Goal: Task Accomplishment & Management: Manage account settings

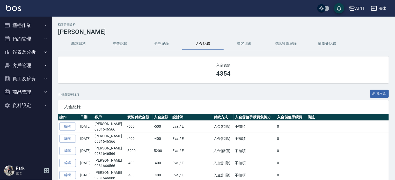
click at [29, 51] on button "報表及分析" at bounding box center [26, 51] width 48 height 13
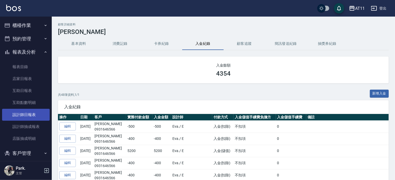
click at [32, 114] on link "設計師日報表" at bounding box center [26, 115] width 48 height 12
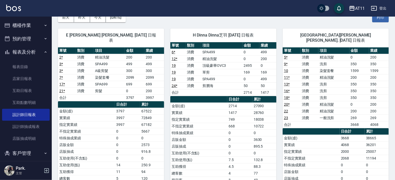
scroll to position [26, 0]
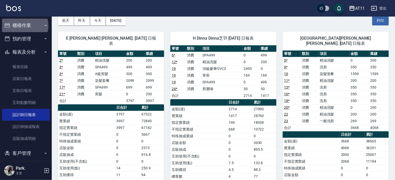
click at [23, 26] on button "櫃檯作業" at bounding box center [26, 25] width 48 height 13
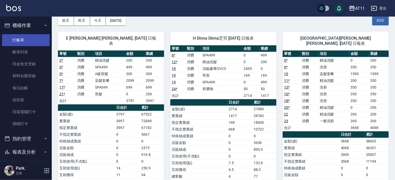
click at [26, 37] on link "打帳單" at bounding box center [26, 40] width 48 height 12
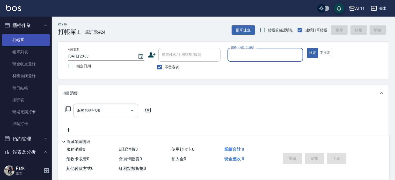
type input "ㄣ"
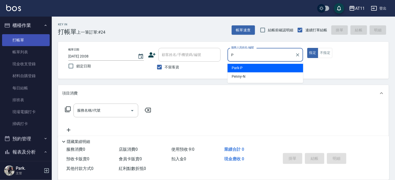
type input "Park-P"
type button "true"
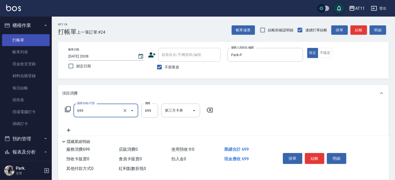
type input "SPA699(699)"
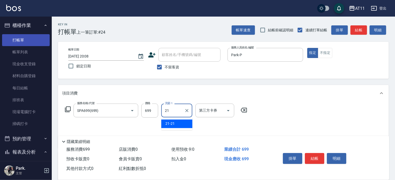
type input "21-21"
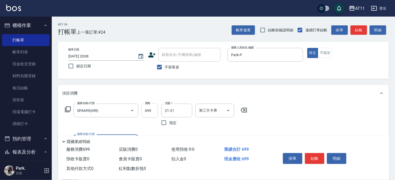
click at [147, 109] on input "699" at bounding box center [149, 111] width 17 height 14
type input "700"
type input "剪髮(200)"
type input "100"
click at [317, 155] on button "結帳" at bounding box center [314, 158] width 19 height 11
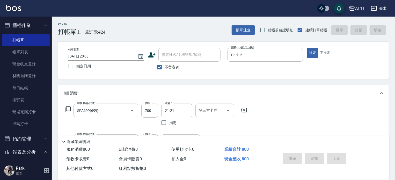
type input "2025/09/16 20:09"
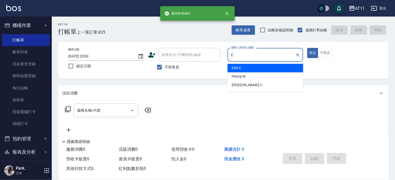
type input "EVA-E"
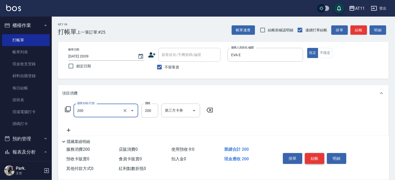
type input "剪髮(200)"
click at [126, 114] on div at bounding box center [128, 111] width 14 height 14
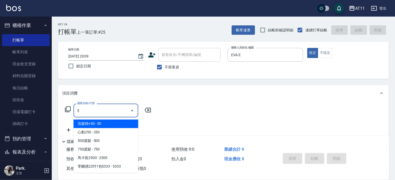
type input "50"
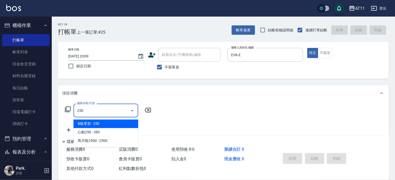
type input "B級單剪(250)"
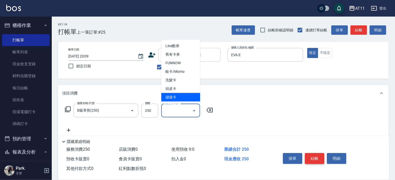
type input "儲值卡"
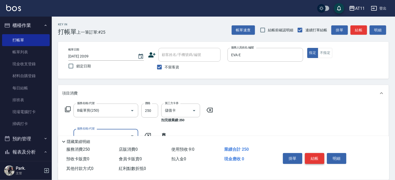
click at [316, 155] on button "結帳" at bounding box center [314, 158] width 19 height 11
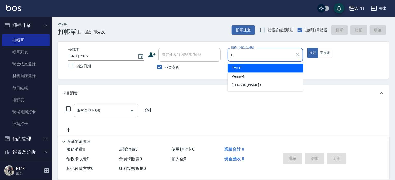
type input "EVA-E"
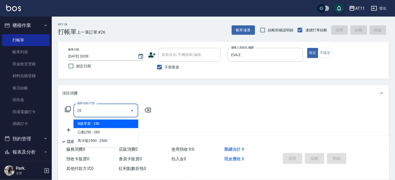
type input "2"
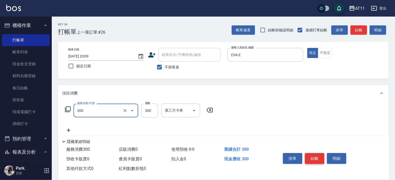
type input "A級剪髮(300)"
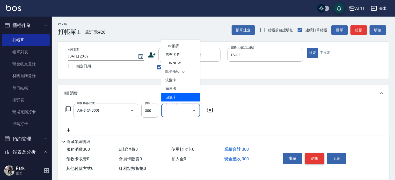
type input "儲值卡"
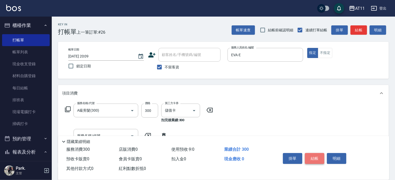
click at [316, 155] on button "結帳" at bounding box center [314, 158] width 19 height 11
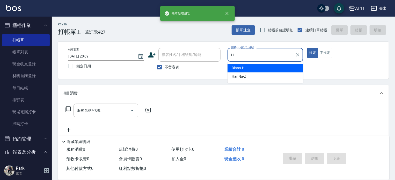
type input "Dinna-H"
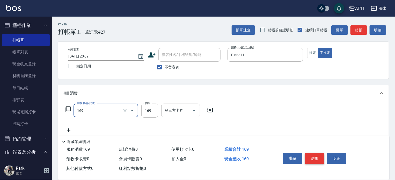
type input "單剪(169)"
click at [316, 155] on button "結帳" at bounding box center [314, 158] width 19 height 11
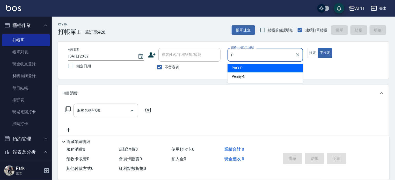
type input "Park-P"
type button "false"
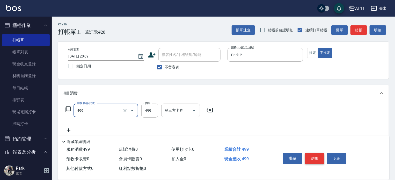
type input "SPA499(499)"
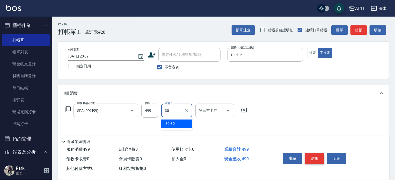
type input "30-30"
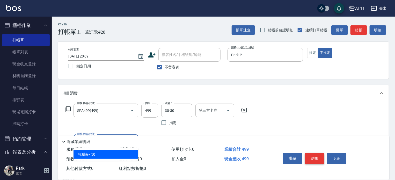
type input "剪瀏海(0050)"
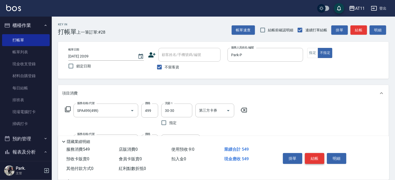
click at [316, 155] on button "結帳" at bounding box center [314, 158] width 19 height 11
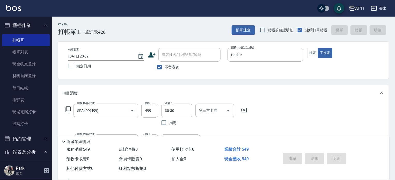
type input "2025/09/16 20:10"
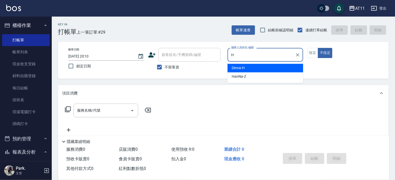
type input "Dinna-H"
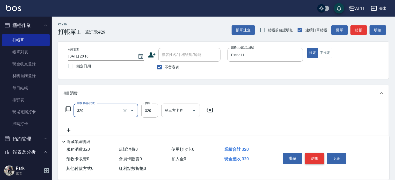
type input "洗剪(320)"
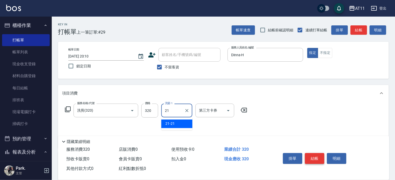
type input "21-21"
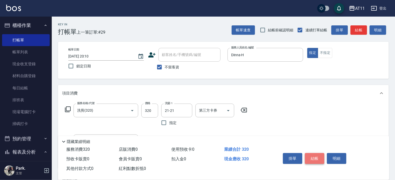
click at [316, 155] on button "結帳" at bounding box center [314, 158] width 19 height 11
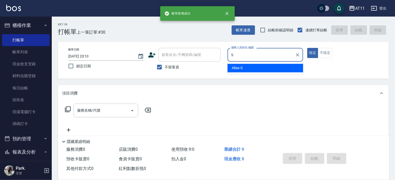
type input "Alisa-S"
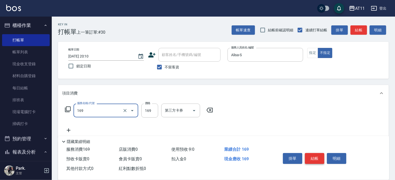
type input "單剪(169)"
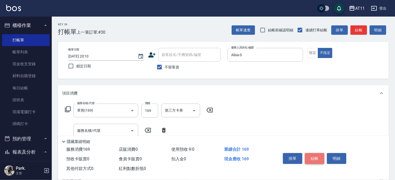
click at [316, 155] on button "結帳" at bounding box center [314, 158] width 19 height 11
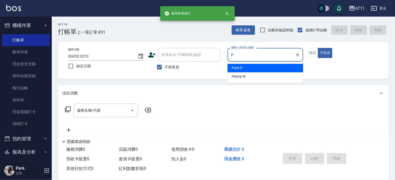
type input "Park-P"
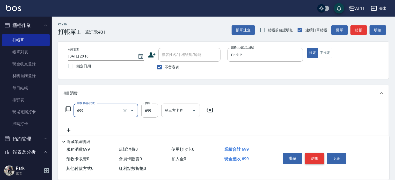
type input "SPA699(699)"
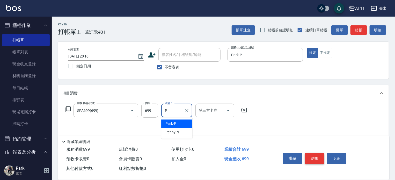
type input "Park-P"
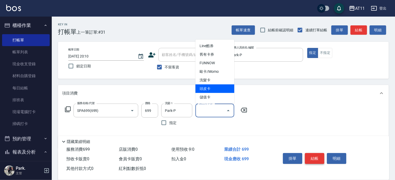
type input "頭皮卡"
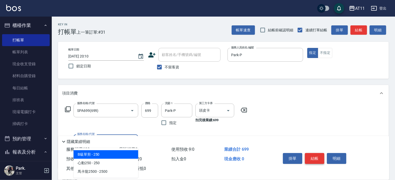
type input "B級單剪(250)"
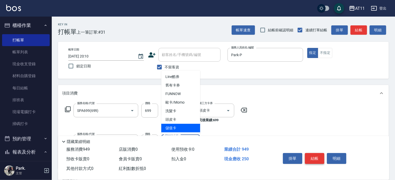
type input "儲值卡"
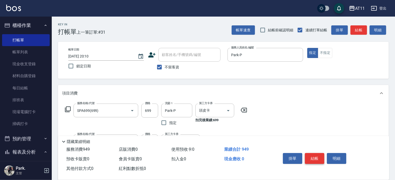
click at [316, 155] on button "結帳" at bounding box center [314, 158] width 19 height 11
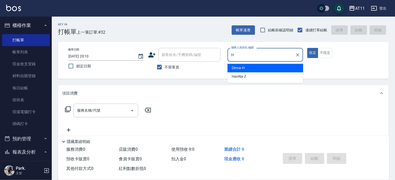
type input "Dinna-H"
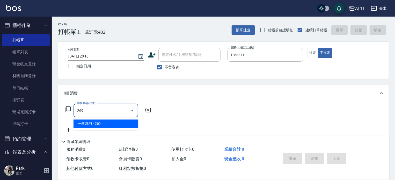
type input "一般洗剪(269)"
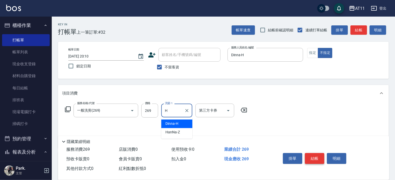
type input "Dinna-H"
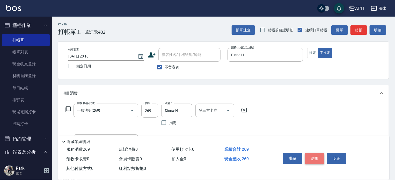
click at [316, 155] on button "結帳" at bounding box center [314, 158] width 19 height 11
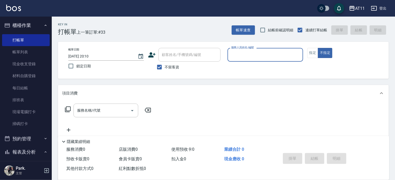
click at [21, 23] on button "櫃檯作業" at bounding box center [26, 25] width 48 height 13
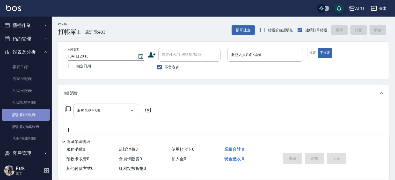
click at [30, 113] on link "設計師日報表" at bounding box center [26, 115] width 48 height 12
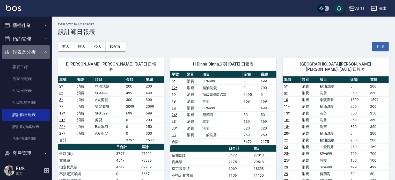
click at [28, 50] on button "報表及分析" at bounding box center [26, 51] width 48 height 13
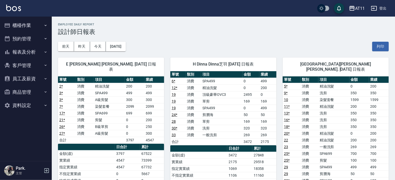
click at [19, 67] on button "客戶管理" at bounding box center [26, 65] width 48 height 13
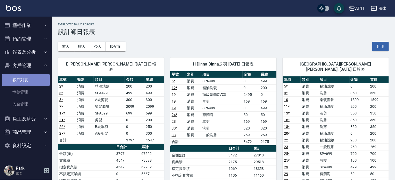
click at [26, 79] on link "客戶列表" at bounding box center [26, 80] width 48 height 12
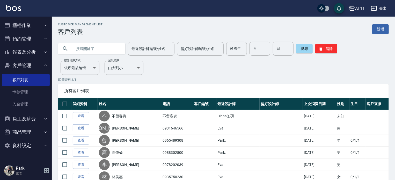
click at [81, 48] on input "text" at bounding box center [96, 49] width 49 height 14
type input "X"
type input "劉"
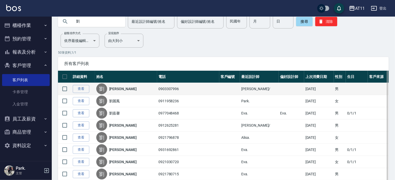
scroll to position [52, 0]
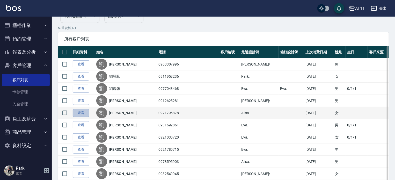
click at [86, 112] on link "查看" at bounding box center [81, 113] width 17 height 8
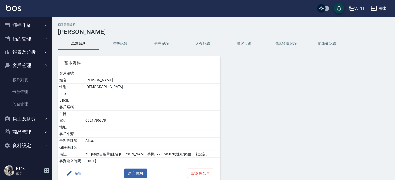
click at [198, 43] on button "入金紀錄" at bounding box center [202, 44] width 41 height 12
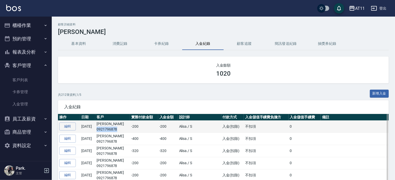
drag, startPoint x: 126, startPoint y: 127, endPoint x: 105, endPoint y: 130, distance: 21.9
click at [105, 130] on p "0921796878" at bounding box center [113, 129] width 32 height 5
copy p "0921796878"
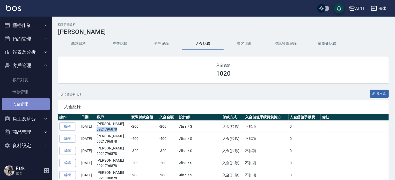
click at [27, 103] on link "入金管理" at bounding box center [26, 104] width 48 height 12
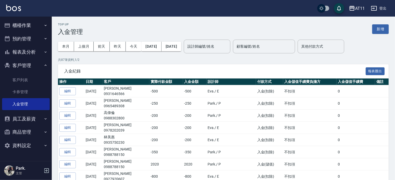
click at [381, 26] on button "新增" at bounding box center [380, 29] width 17 height 10
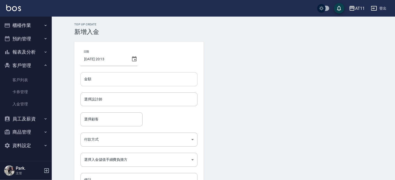
click at [119, 75] on input "金額" at bounding box center [139, 79] width 117 height 14
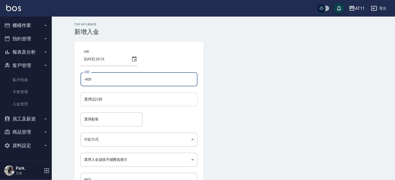
type input "-400"
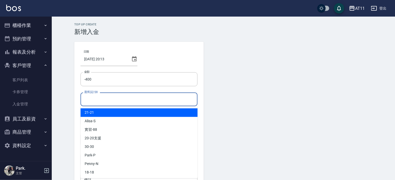
click at [122, 95] on input "選擇設計師" at bounding box center [139, 99] width 112 height 9
type input "ㄋ"
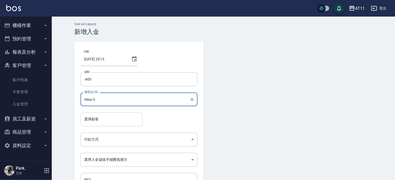
type input "Alisa-S"
click at [114, 118] on input "選擇顧客" at bounding box center [111, 119] width 57 height 9
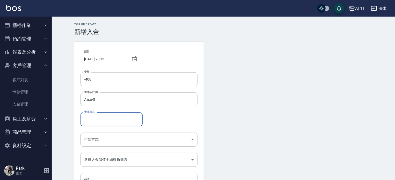
paste input "0921796878"
click at [112, 132] on span "劉昱伶 / 0921796878" at bounding box center [112, 132] width 62 height 9
type input "劉昱伶/0921796878"
click at [111, 136] on body "AT11 登出 櫃檯作業 打帳單 帳單列表 現金收支登錄 材料自購登錄 每日結帳 排班表 現場電腦打卡 掃碼打卡 預約管理 預約管理 單日預約紀錄 單週預約紀…" at bounding box center [197, 107] width 395 height 215
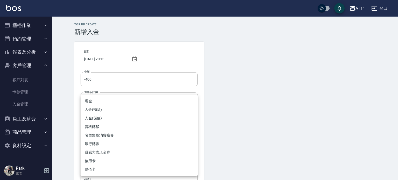
click at [115, 111] on li "入金(扣除)" at bounding box center [139, 109] width 117 height 9
type input "入金(扣除)"
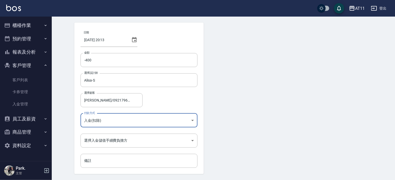
scroll to position [35, 0]
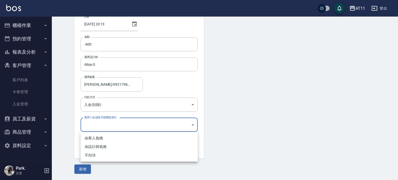
click at [117, 123] on body "AT11 登出 櫃檯作業 打帳單 帳單列表 現金收支登錄 材料自購登錄 每日結帳 排班表 現場電腦打卡 掃碼打卡 預約管理 預約管理 單日預約紀錄 單週預約紀…" at bounding box center [199, 72] width 398 height 215
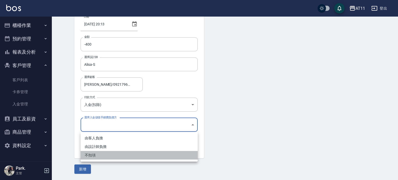
click at [119, 155] on li "不扣項" at bounding box center [139, 155] width 117 height 9
type input "WITHOUTHANDLINGFEE"
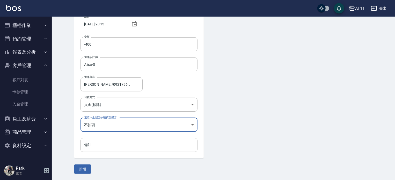
click at [84, 170] on button "新增" at bounding box center [82, 169] width 17 height 10
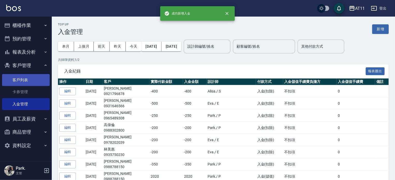
click at [24, 77] on link "客戶列表" at bounding box center [26, 80] width 48 height 12
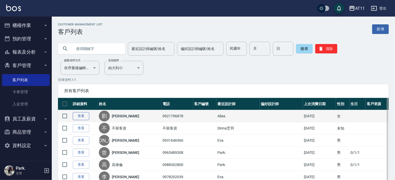
click at [79, 117] on link "查看" at bounding box center [81, 116] width 17 height 8
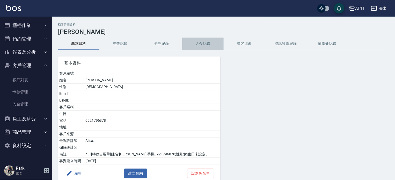
click at [206, 44] on button "入金紀錄" at bounding box center [202, 44] width 41 height 12
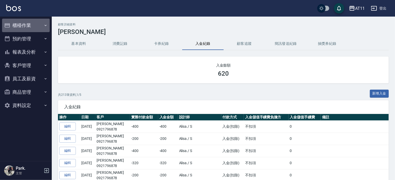
click at [27, 27] on button "櫃檯作業" at bounding box center [26, 25] width 48 height 13
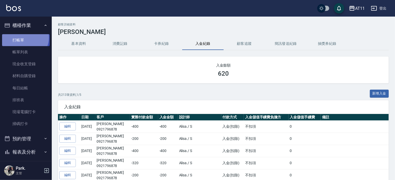
click at [24, 37] on link "打帳單" at bounding box center [26, 40] width 48 height 12
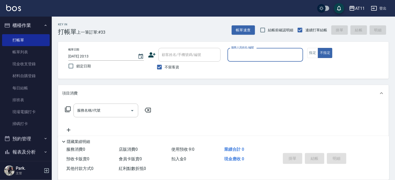
click at [30, 23] on button "櫃檯作業" at bounding box center [26, 25] width 48 height 13
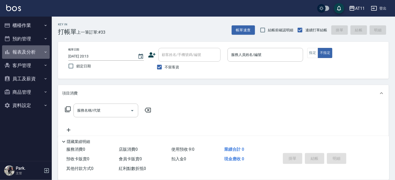
click at [29, 52] on button "報表及分析" at bounding box center [26, 51] width 48 height 13
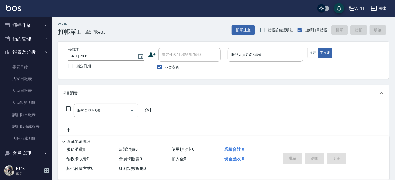
click at [380, 9] on button "登出" at bounding box center [379, 9] width 20 height 10
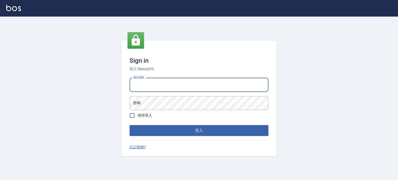
click at [209, 86] on input "電話號碼" at bounding box center [198, 85] width 139 height 14
type input "0987925494"
click at [129, 125] on button "登入" at bounding box center [198, 130] width 139 height 11
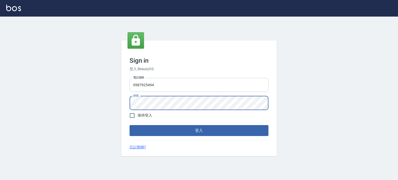
click at [129, 125] on button "登入" at bounding box center [198, 130] width 139 height 11
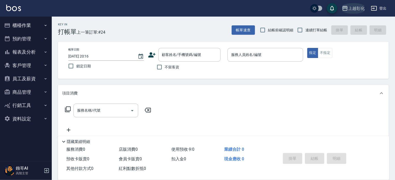
click at [353, 8] on div "上越彰化" at bounding box center [356, 8] width 17 height 6
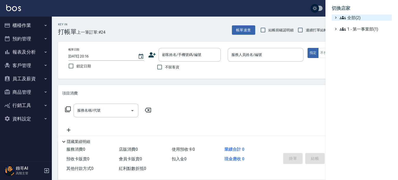
click at [354, 18] on span "全部(2)" at bounding box center [364, 17] width 50 height 6
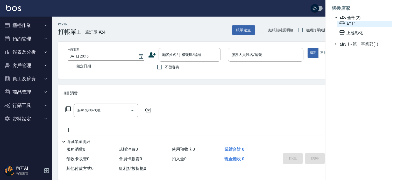
click at [355, 25] on span "AT11" at bounding box center [364, 24] width 51 height 6
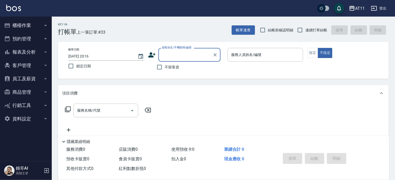
click at [30, 52] on button "報表及分析" at bounding box center [26, 51] width 48 height 13
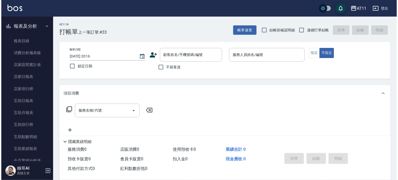
scroll to position [26, 0]
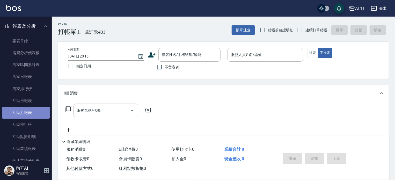
click at [26, 112] on link "互助月報表" at bounding box center [26, 113] width 48 height 12
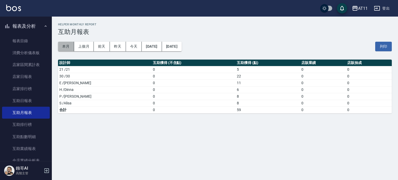
click at [69, 46] on button "本月" at bounding box center [66, 47] width 16 height 10
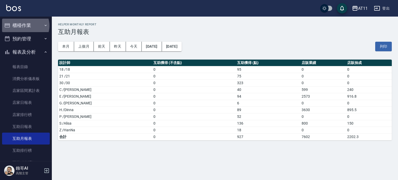
click at [25, 26] on button "櫃檯作業" at bounding box center [26, 25] width 48 height 13
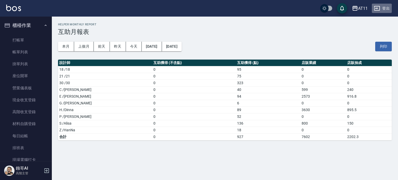
click at [382, 8] on button "登出" at bounding box center [381, 9] width 20 height 10
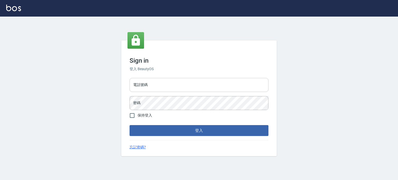
click at [250, 80] on input "電話號碼" at bounding box center [198, 85] width 139 height 14
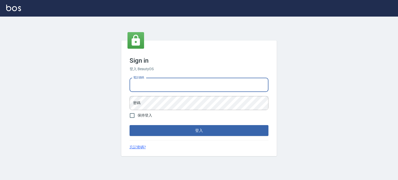
type input "0"
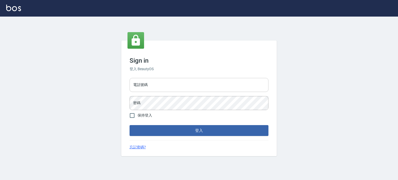
drag, startPoint x: 0, startPoint y: 0, endPoint x: 250, endPoint y: 90, distance: 265.1
click at [250, 90] on input "電話號碼" at bounding box center [198, 85] width 139 height 14
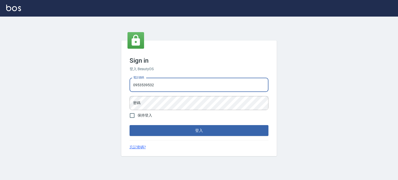
type input "0953539532"
click at [129, 125] on button "登入" at bounding box center [198, 130] width 139 height 11
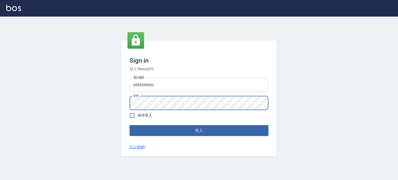
click at [129, 125] on button "登入" at bounding box center [198, 130] width 139 height 11
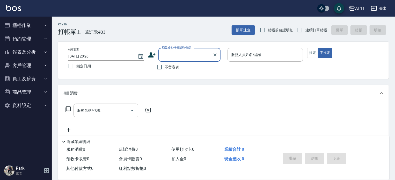
click at [32, 26] on button "櫃檯作業" at bounding box center [26, 25] width 48 height 13
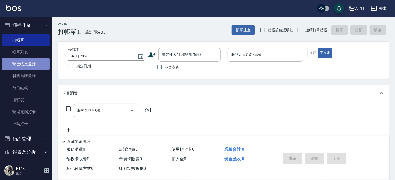
click at [33, 64] on link "現金收支登錄" at bounding box center [26, 64] width 48 height 12
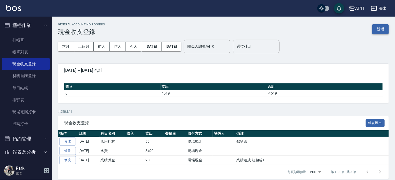
click at [379, 30] on button "新增" at bounding box center [380, 29] width 17 height 10
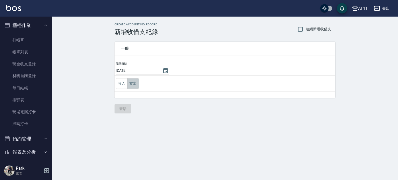
click at [135, 84] on button "支出" at bounding box center [133, 83] width 12 height 11
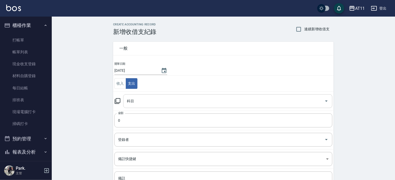
click at [153, 97] on input "科目" at bounding box center [224, 101] width 197 height 9
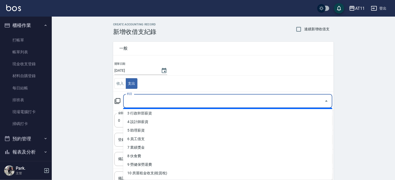
scroll to position [26, 0]
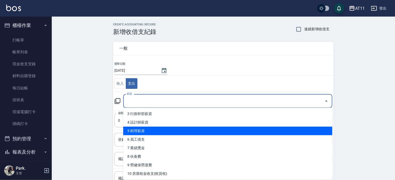
click at [176, 132] on li "5 助理薪資" at bounding box center [227, 131] width 209 height 9
type input "5 助理薪資"
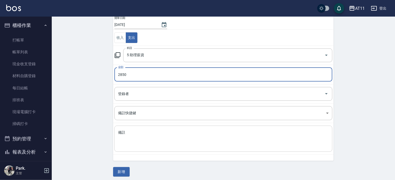
scroll to position [48, 0]
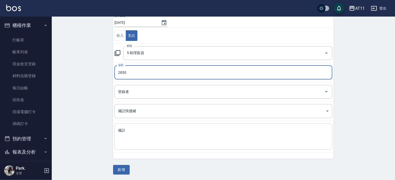
type input "2850"
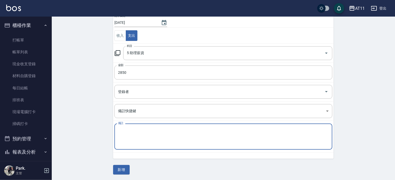
click at [136, 137] on textarea "備註" at bounding box center [223, 137] width 211 height 18
type textarea "18薪資"
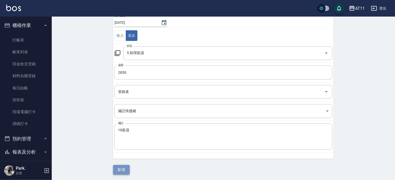
click at [123, 166] on button "新增" at bounding box center [121, 170] width 17 height 10
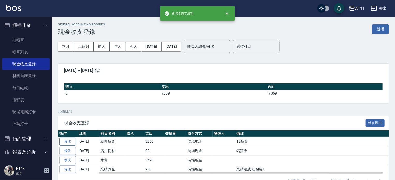
click at [75, 142] on link "修改" at bounding box center [67, 141] width 17 height 8
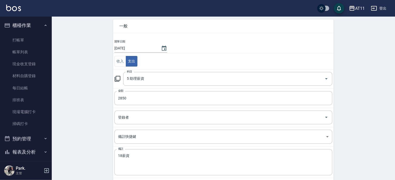
scroll to position [42, 0]
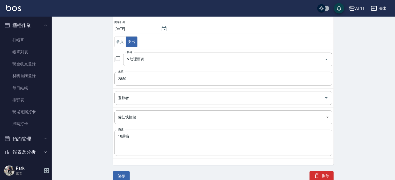
click at [156, 142] on textarea "18薪資" at bounding box center [223, 143] width 211 height 18
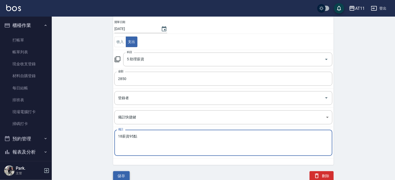
type textarea "18薪資95點"
click at [119, 173] on button "儲存" at bounding box center [121, 176] width 17 height 10
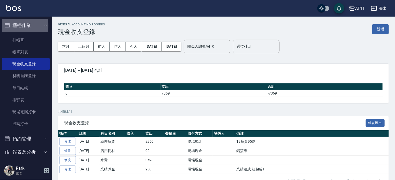
click at [22, 26] on button "櫃檯作業" at bounding box center [26, 25] width 48 height 13
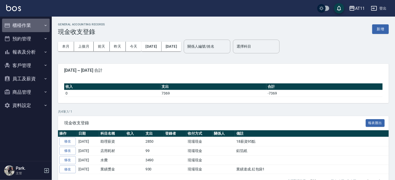
click at [29, 27] on button "櫃檯作業" at bounding box center [26, 25] width 48 height 13
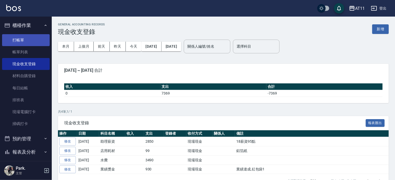
drag, startPoint x: 25, startPoint y: 37, endPoint x: 28, endPoint y: 38, distance: 2.8
click at [25, 38] on link "打帳單" at bounding box center [26, 40] width 48 height 12
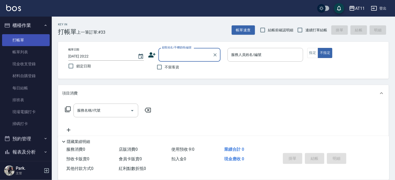
type input "ㄘ"
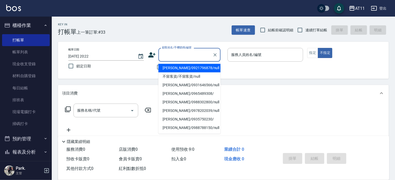
click at [138, 80] on div "Key In 打帳單 上一筆訂單:#33 帳單速查 結帳前確認明細 連續打單結帳 掛單 結帳 明細 帳單日期 2025/09/16 20:22 鎖定日期 顧客…" at bounding box center [223, 135] width 343 height 236
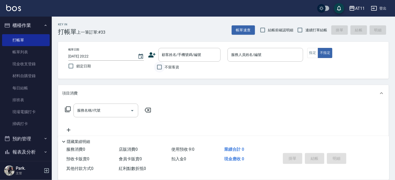
drag, startPoint x: 160, startPoint y: 66, endPoint x: 167, endPoint y: 66, distance: 7.0
click at [160, 66] on input "不留客資" at bounding box center [159, 67] width 11 height 11
checkbox input "true"
click at [300, 30] on input "連續打單結帳" at bounding box center [300, 30] width 11 height 11
checkbox input "true"
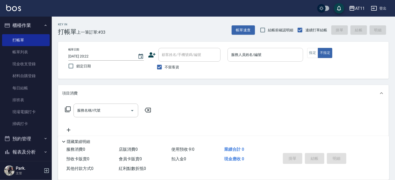
click at [266, 57] on input "服務人員姓名/編號" at bounding box center [265, 54] width 71 height 9
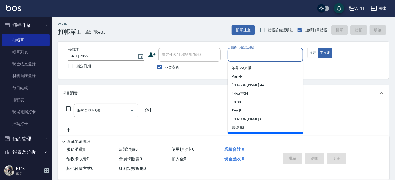
type input "ㄘ"
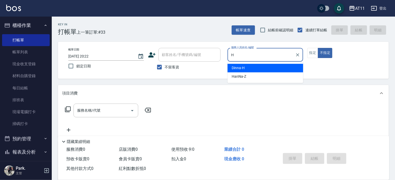
type input "Dinna-H"
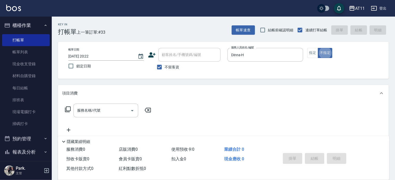
type button "false"
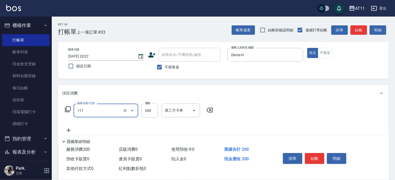
type input "精油洗髮(111)"
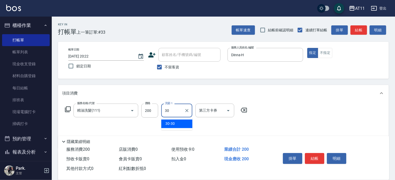
type input "30-30"
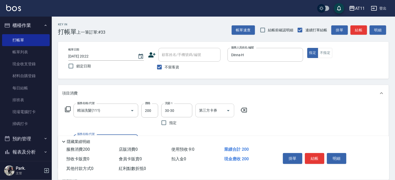
drag, startPoint x: 233, startPoint y: 114, endPoint x: 229, endPoint y: 114, distance: 4.0
click at [234, 114] on div "第三方卡券" at bounding box center [214, 111] width 39 height 14
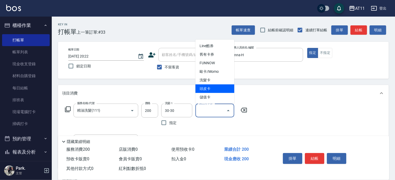
click at [220, 83] on span "洗髮卡" at bounding box center [214, 80] width 39 height 9
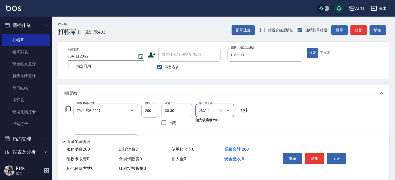
type input "洗髮卡"
type input "頂級豪華OVC3(3000)"
type input "1000"
click at [316, 154] on button "結帳" at bounding box center [314, 158] width 19 height 11
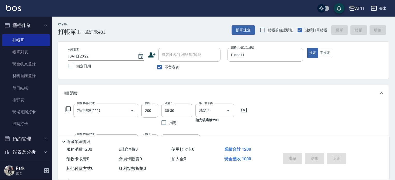
type input "2025/09/16 20:23"
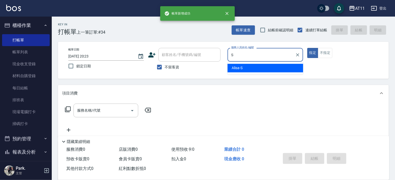
type input "Alisa-S"
type button "true"
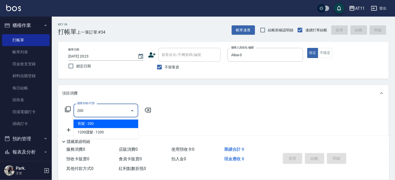
type input "剪髮(200)"
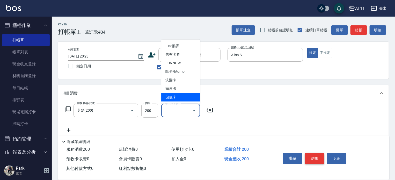
type input "儲值卡"
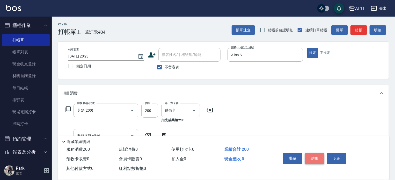
click at [316, 154] on button "結帳" at bounding box center [314, 158] width 19 height 11
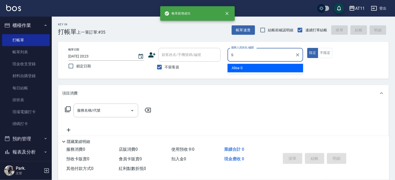
type input "Alisa-S"
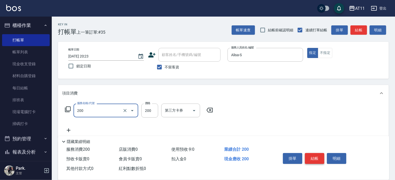
type input "剪髮(200)"
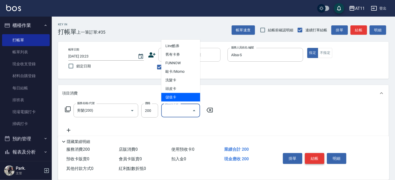
type input "儲值卡"
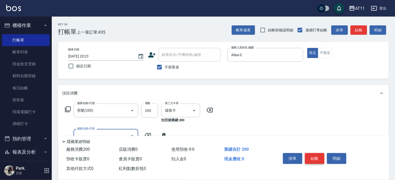
click at [316, 154] on button "結帳" at bounding box center [314, 158] width 19 height 11
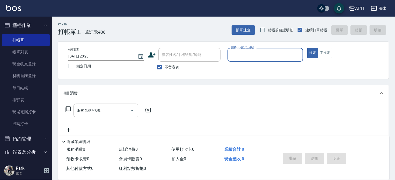
click at [24, 29] on button "櫃檯作業" at bounding box center [26, 25] width 48 height 13
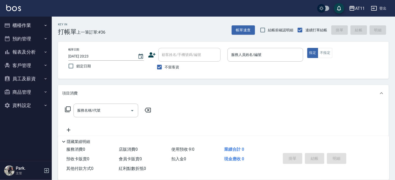
click at [28, 53] on button "報表及分析" at bounding box center [26, 51] width 48 height 13
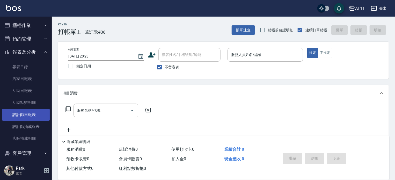
click at [31, 117] on link "設計師日報表" at bounding box center [26, 115] width 48 height 12
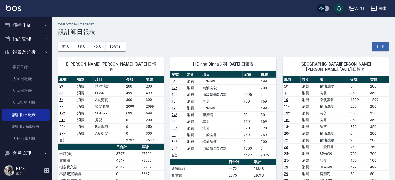
click at [31, 51] on button "報表及分析" at bounding box center [26, 51] width 48 height 13
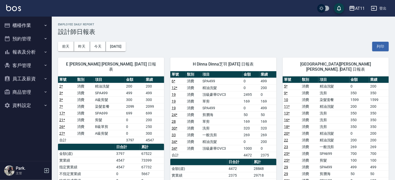
click at [28, 64] on button "客戶管理" at bounding box center [26, 65] width 48 height 13
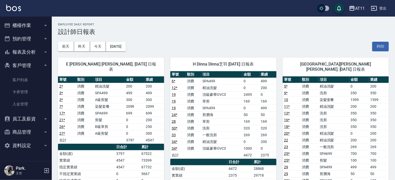
drag, startPoint x: 34, startPoint y: 105, endPoint x: 28, endPoint y: 112, distance: 8.8
click at [34, 105] on link "入金管理" at bounding box center [26, 104] width 48 height 12
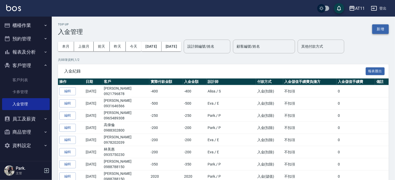
click at [387, 28] on button "新增" at bounding box center [380, 29] width 17 height 10
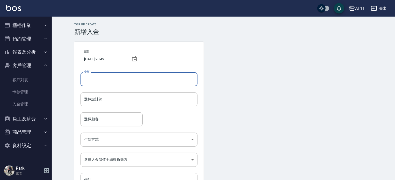
click at [127, 81] on input "金額" at bounding box center [139, 79] width 117 height 14
type input "-200"
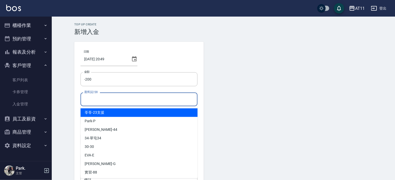
click at [124, 99] on input "選擇設計師" at bounding box center [139, 99] width 112 height 9
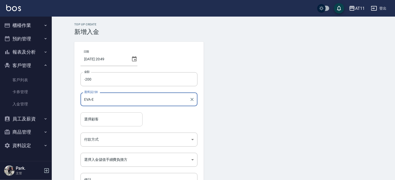
type input "EVA-E"
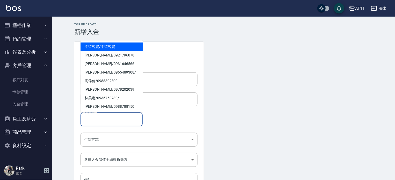
click at [118, 118] on input "選擇顧客" at bounding box center [111, 119] width 57 height 9
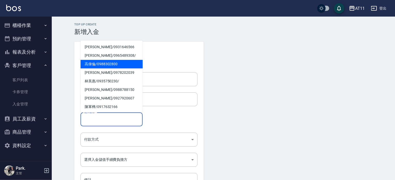
scroll to position [26, 0]
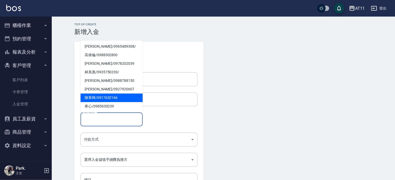
click at [103, 99] on span "陳軍樺 / 0917632166" at bounding box center [112, 97] width 62 height 9
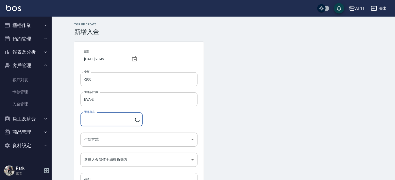
type input "陳軍樺/0917632166"
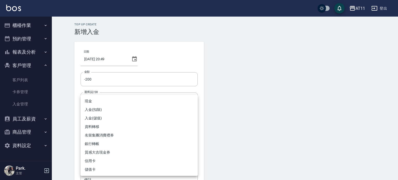
click at [104, 135] on body "AT11 登出 櫃檯作業 打帳單 帳單列表 現金收支登錄 材料自購登錄 每日結帳 排班表 現場電腦打卡 掃碼打卡 預約管理 預約管理 單日預約紀錄 單週預約紀…" at bounding box center [199, 107] width 398 height 215
click at [106, 110] on li "入金(扣除)" at bounding box center [139, 109] width 117 height 9
type input "入金(扣除)"
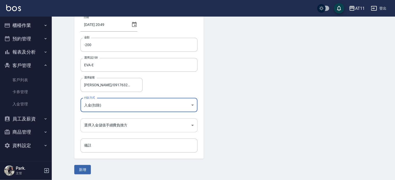
scroll to position [35, 0]
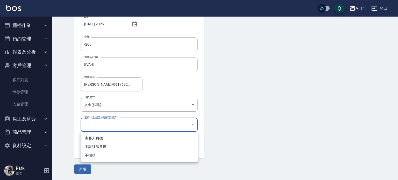
click at [107, 124] on body "AT11 登出 櫃檯作業 打帳單 帳單列表 現金收支登錄 材料自購登錄 每日結帳 排班表 現場電腦打卡 掃碼打卡 預約管理 預約管理 單日預約紀錄 單週預約紀…" at bounding box center [199, 72] width 398 height 215
click at [105, 154] on li "不扣項" at bounding box center [139, 155] width 117 height 9
type input "WITHOUTHANDLINGFEE"
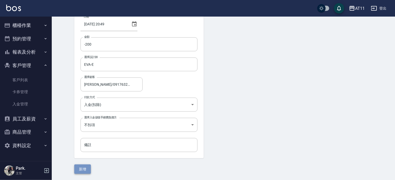
click at [84, 167] on button "新增" at bounding box center [82, 169] width 17 height 10
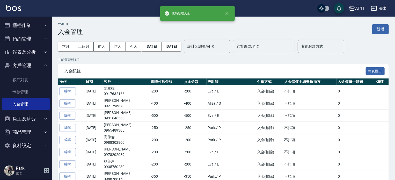
click at [24, 25] on button "櫃檯作業" at bounding box center [26, 25] width 48 height 13
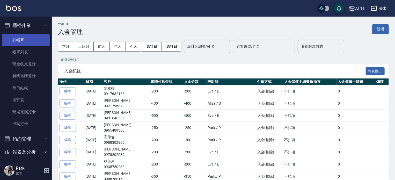
click at [23, 39] on link "打帳單" at bounding box center [26, 40] width 48 height 12
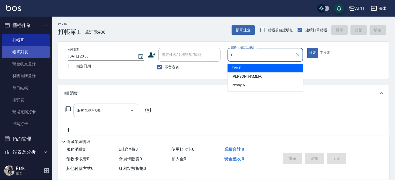
type input "EVA-E"
type button "true"
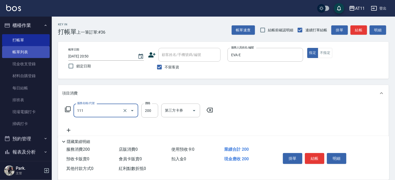
type input "精油洗髮(111)"
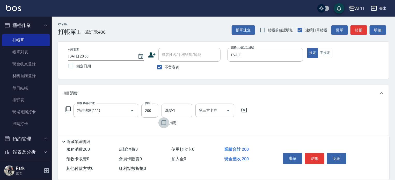
click at [176, 110] on input "洗髮-1" at bounding box center [177, 110] width 26 height 9
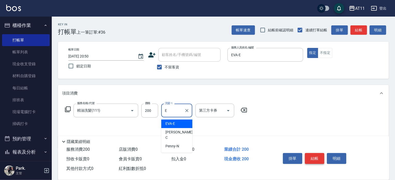
type input "EVA-E"
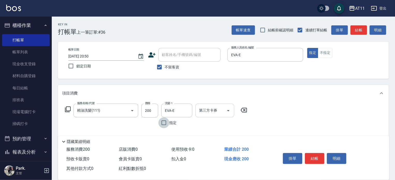
click at [229, 113] on icon "Open" at bounding box center [228, 110] width 6 height 6
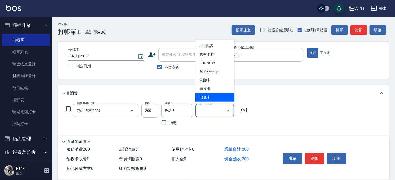
click at [220, 98] on span "儲值卡" at bounding box center [214, 97] width 39 height 9
type input "儲值卡"
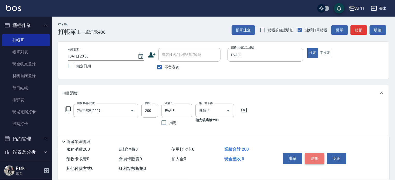
click at [313, 154] on button "結帳" at bounding box center [314, 158] width 19 height 11
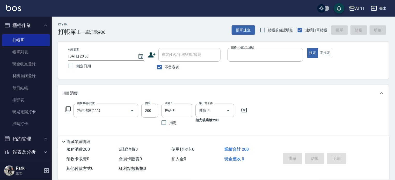
type input "S"
type input "2025/09/16 20:51"
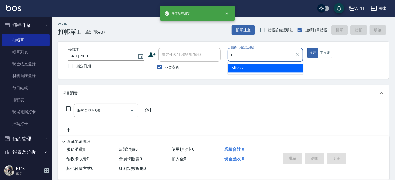
type input "Alisa-S"
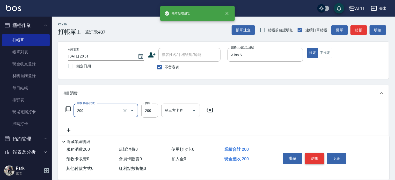
type input "剪髮(200)"
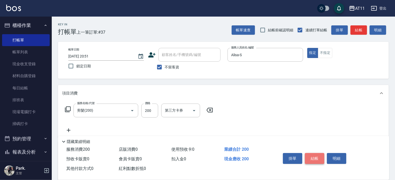
click at [313, 154] on button "結帳" at bounding box center [314, 158] width 19 height 11
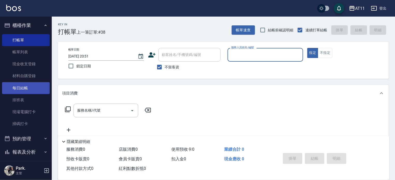
click at [28, 89] on link "每日結帳" at bounding box center [26, 88] width 48 height 12
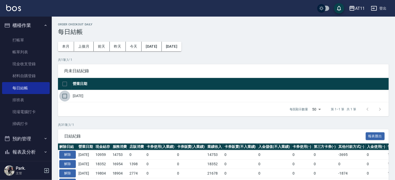
click at [68, 95] on input "checkbox" at bounding box center [64, 96] width 11 height 11
checkbox input "true"
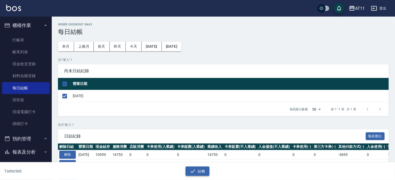
click at [199, 170] on button "結帳" at bounding box center [198, 171] width 24 height 10
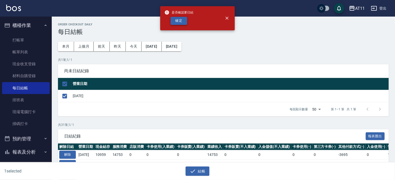
click at [181, 19] on button "確定" at bounding box center [179, 21] width 17 height 8
checkbox input "false"
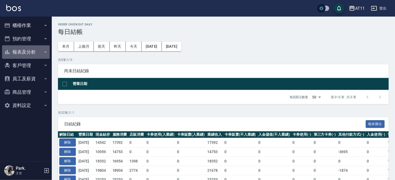
click at [20, 52] on button "報表及分析" at bounding box center [26, 51] width 48 height 13
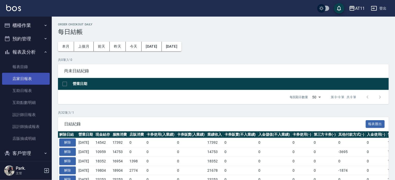
click at [29, 79] on link "店家日報表" at bounding box center [26, 79] width 48 height 12
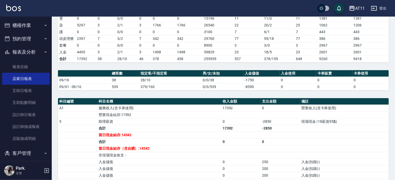
scroll to position [104, 0]
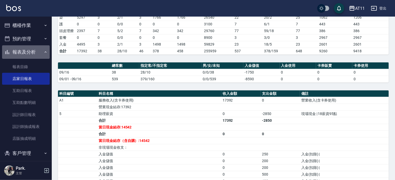
click at [30, 51] on button "報表及分析" at bounding box center [26, 51] width 48 height 13
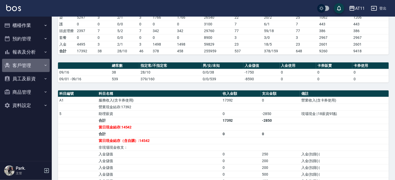
click at [26, 64] on button "客戶管理" at bounding box center [26, 65] width 48 height 13
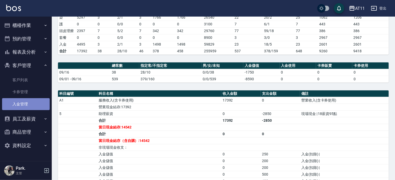
click at [25, 101] on link "入金管理" at bounding box center [26, 104] width 48 height 12
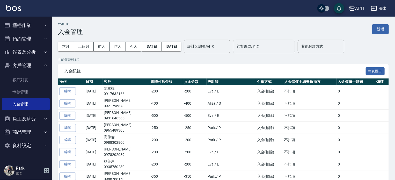
click at [25, 24] on button "櫃檯作業" at bounding box center [26, 25] width 48 height 13
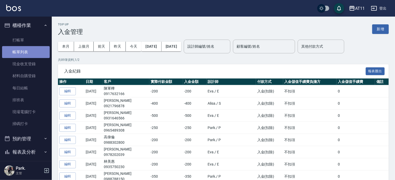
click at [30, 53] on link "帳單列表" at bounding box center [26, 52] width 48 height 12
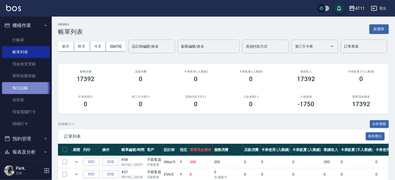
click at [22, 88] on link "每日結帳" at bounding box center [26, 88] width 48 height 12
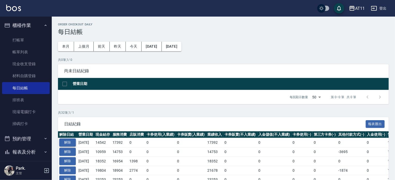
click at [68, 142] on button "解除" at bounding box center [67, 142] width 17 height 8
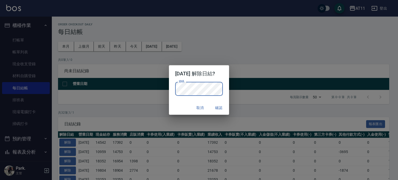
click at [220, 106] on button "確認" at bounding box center [218, 108] width 17 height 10
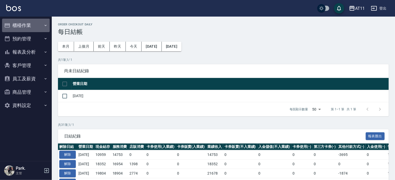
click at [21, 23] on button "櫃檯作業" at bounding box center [26, 25] width 48 height 13
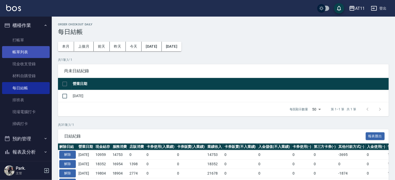
click at [28, 48] on link "帳單列表" at bounding box center [26, 52] width 48 height 12
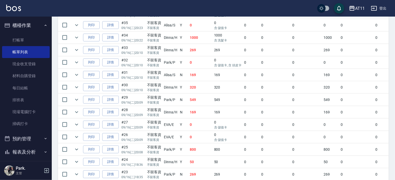
scroll to position [122, 0]
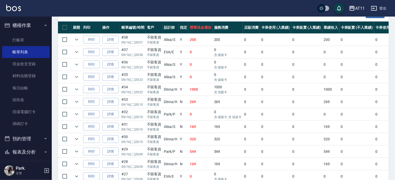
click at [27, 24] on button "櫃檯作業" at bounding box center [26, 25] width 48 height 13
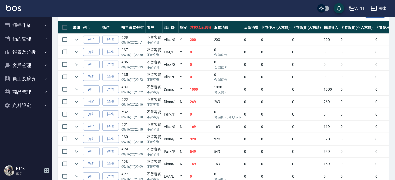
click at [26, 54] on button "報表及分析" at bounding box center [26, 51] width 48 height 13
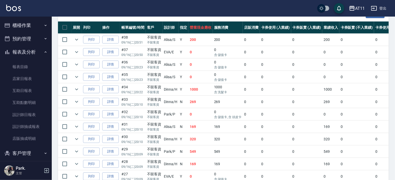
click at [30, 51] on button "報表及分析" at bounding box center [26, 51] width 48 height 13
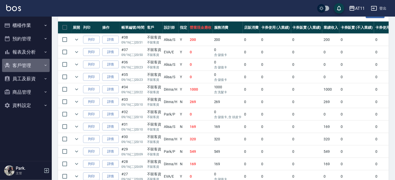
click at [28, 66] on button "客戶管理" at bounding box center [26, 65] width 48 height 13
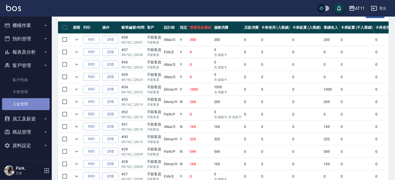
click at [30, 101] on link "入金管理" at bounding box center [26, 104] width 48 height 12
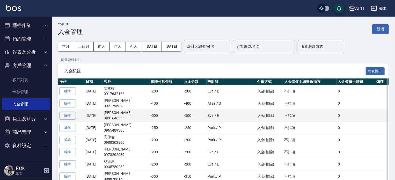
scroll to position [26, 0]
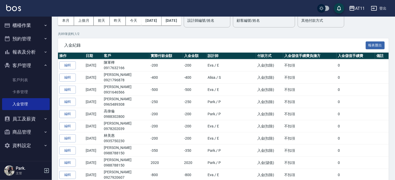
click at [29, 62] on button "客戶管理" at bounding box center [26, 65] width 48 height 13
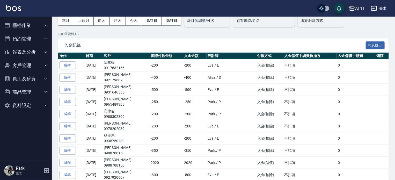
click at [28, 52] on button "報表及分析" at bounding box center [26, 51] width 48 height 13
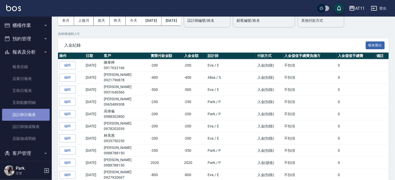
click at [33, 116] on link "設計師日報表" at bounding box center [26, 115] width 48 height 12
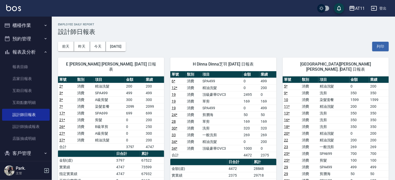
click at [29, 52] on button "報表及分析" at bounding box center [26, 51] width 48 height 13
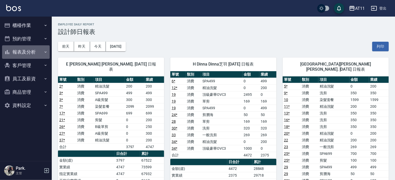
drag, startPoint x: 28, startPoint y: 50, endPoint x: 30, endPoint y: 59, distance: 9.0
click at [28, 50] on button "報表及分析" at bounding box center [26, 51] width 48 height 13
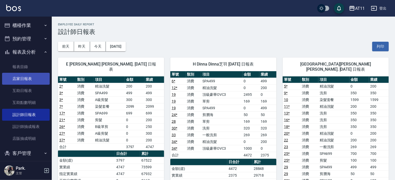
click at [28, 80] on link "店家日報表" at bounding box center [26, 79] width 48 height 12
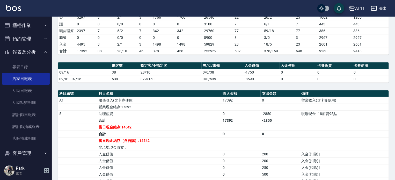
scroll to position [78, 0]
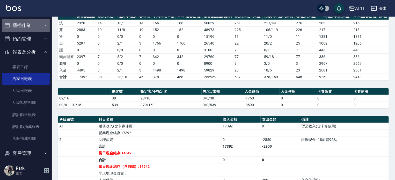
click at [31, 28] on button "櫃檯作業" at bounding box center [26, 25] width 48 height 13
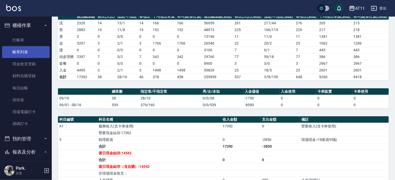
click at [30, 47] on link "帳單列表" at bounding box center [26, 52] width 48 height 12
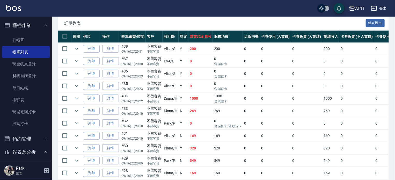
scroll to position [122, 0]
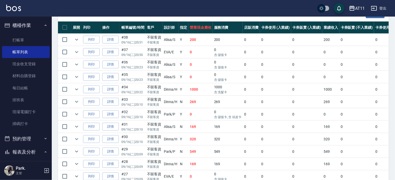
click at [26, 26] on button "櫃檯作業" at bounding box center [26, 25] width 48 height 13
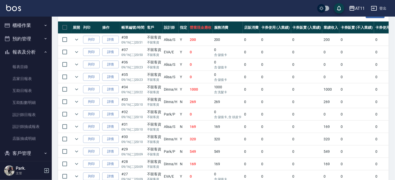
click at [28, 54] on button "報表及分析" at bounding box center [26, 51] width 48 height 13
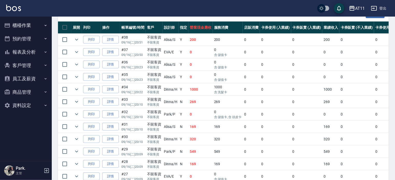
click at [31, 67] on button "客戶管理" at bounding box center [26, 65] width 48 height 13
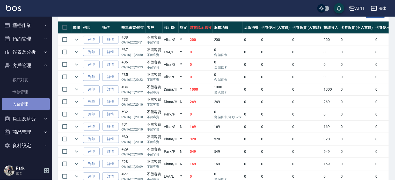
click at [21, 103] on link "入金管理" at bounding box center [26, 104] width 48 height 12
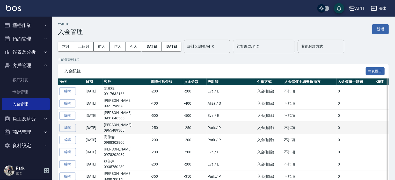
scroll to position [26, 0]
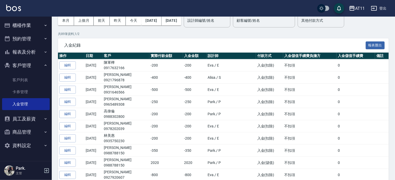
click at [25, 63] on button "客戶管理" at bounding box center [26, 65] width 48 height 13
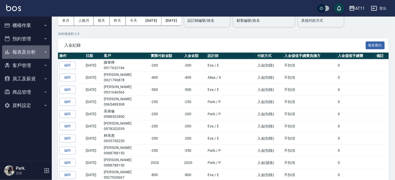
drag, startPoint x: 23, startPoint y: 49, endPoint x: 32, endPoint y: 67, distance: 20.4
click at [23, 49] on button "報表及分析" at bounding box center [26, 51] width 48 height 13
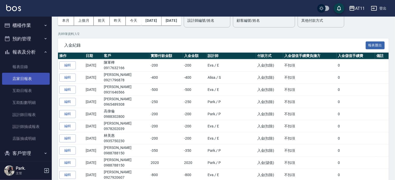
click at [31, 79] on link "店家日報表" at bounding box center [26, 79] width 48 height 12
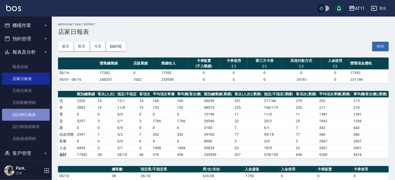
click at [30, 115] on link "設計師日報表" at bounding box center [26, 115] width 48 height 12
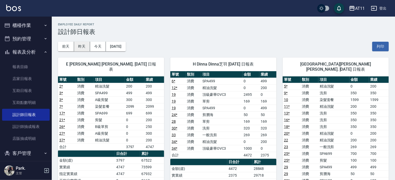
click at [85, 48] on button "昨天" at bounding box center [82, 47] width 16 height 10
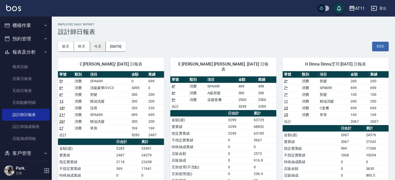
click at [102, 45] on button "今天" at bounding box center [98, 47] width 16 height 10
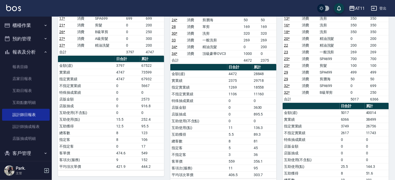
scroll to position [104, 0]
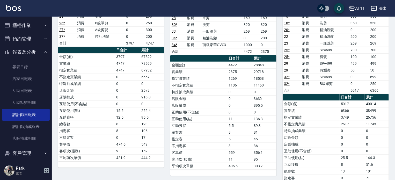
click at [280, 160] on div "[GEOGRAPHIC_DATA][PERSON_NAME][PERSON_NAME]. [DATE] 日報表 單號 類別 項目 金額 業績 5 * 消費 精…" at bounding box center [332, 81] width 112 height 267
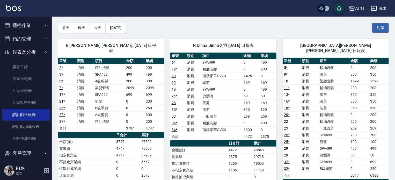
scroll to position [0, 0]
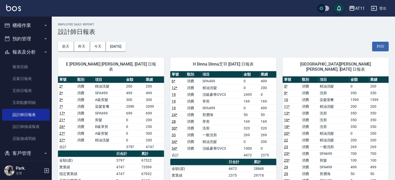
click at [224, 43] on div "[DATE] [DATE] [DATE] [DATE] 列印" at bounding box center [223, 46] width 331 height 22
click at [276, 36] on div "[DATE] [DATE] [DATE] [DATE] 列印" at bounding box center [223, 46] width 331 height 22
click at [22, 25] on button "櫃檯作業" at bounding box center [26, 25] width 48 height 13
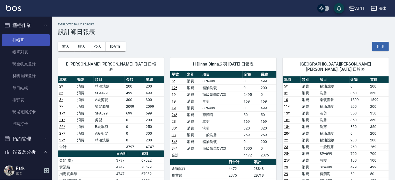
click at [34, 38] on link "打帳單" at bounding box center [26, 40] width 48 height 12
